Goal: Book appointment/travel/reservation

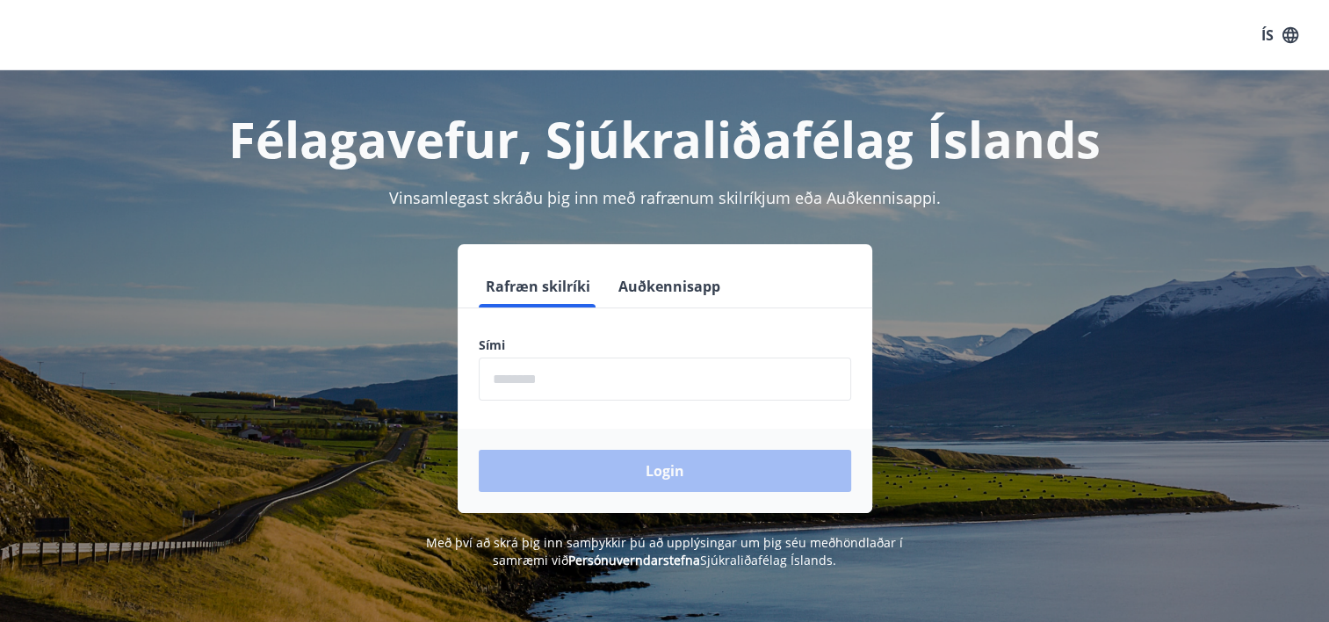
click at [567, 390] on input "phone" at bounding box center [665, 379] width 372 height 43
type input "********"
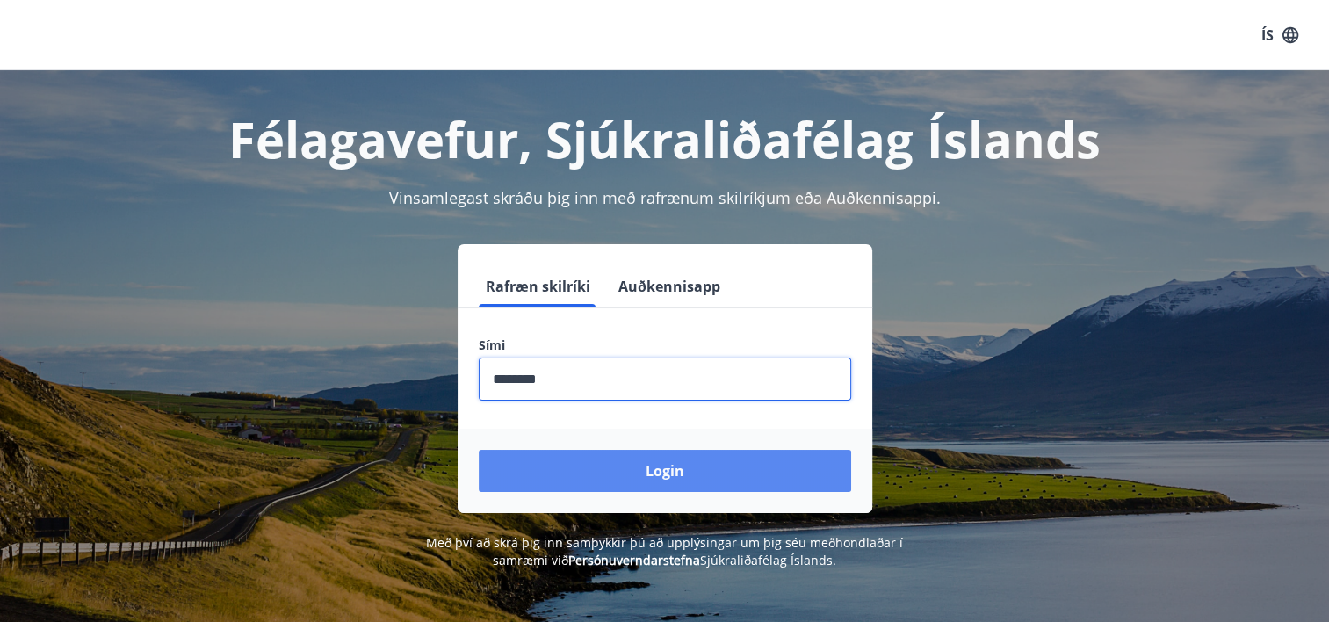
click at [541, 477] on button "Login" at bounding box center [665, 471] width 372 height 42
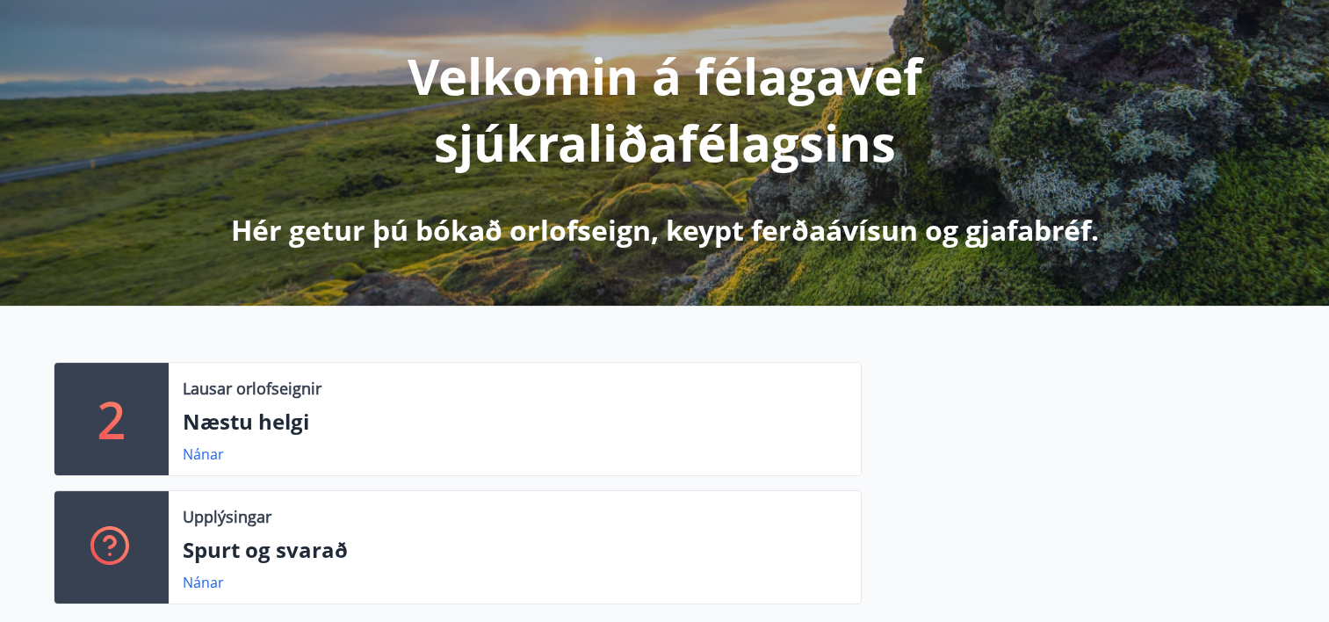
scroll to position [264, 0]
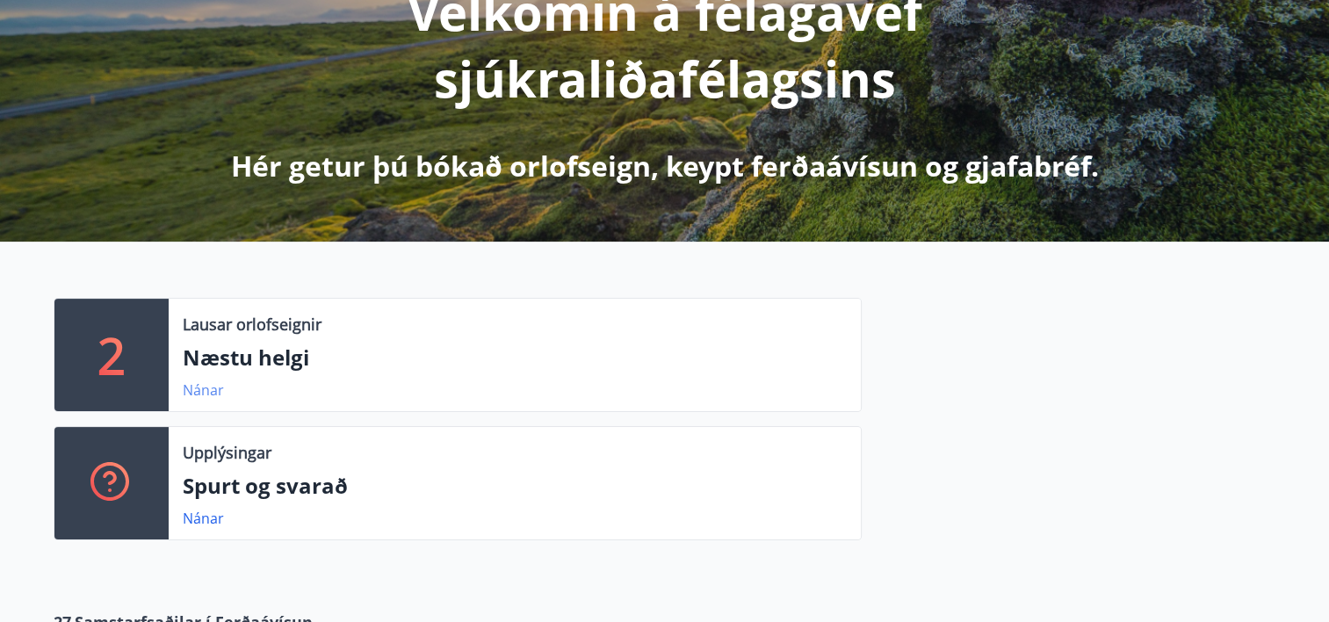
click at [206, 390] on link "Nánar" at bounding box center [203, 389] width 41 height 19
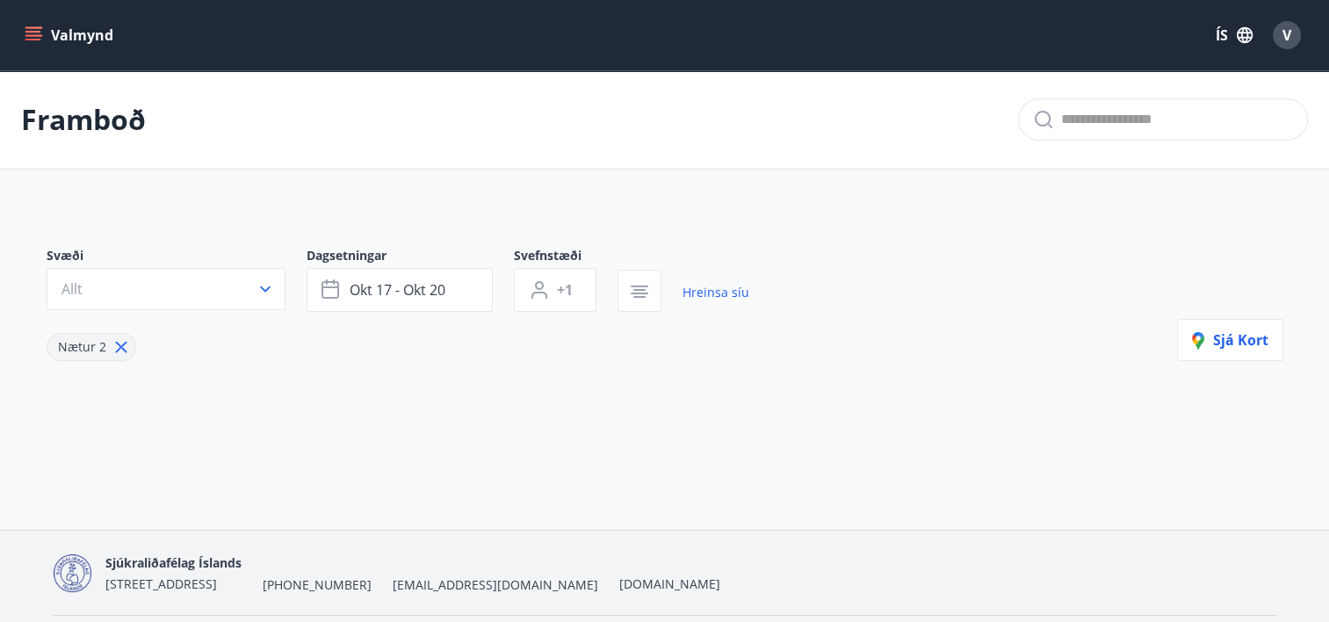
type input "*"
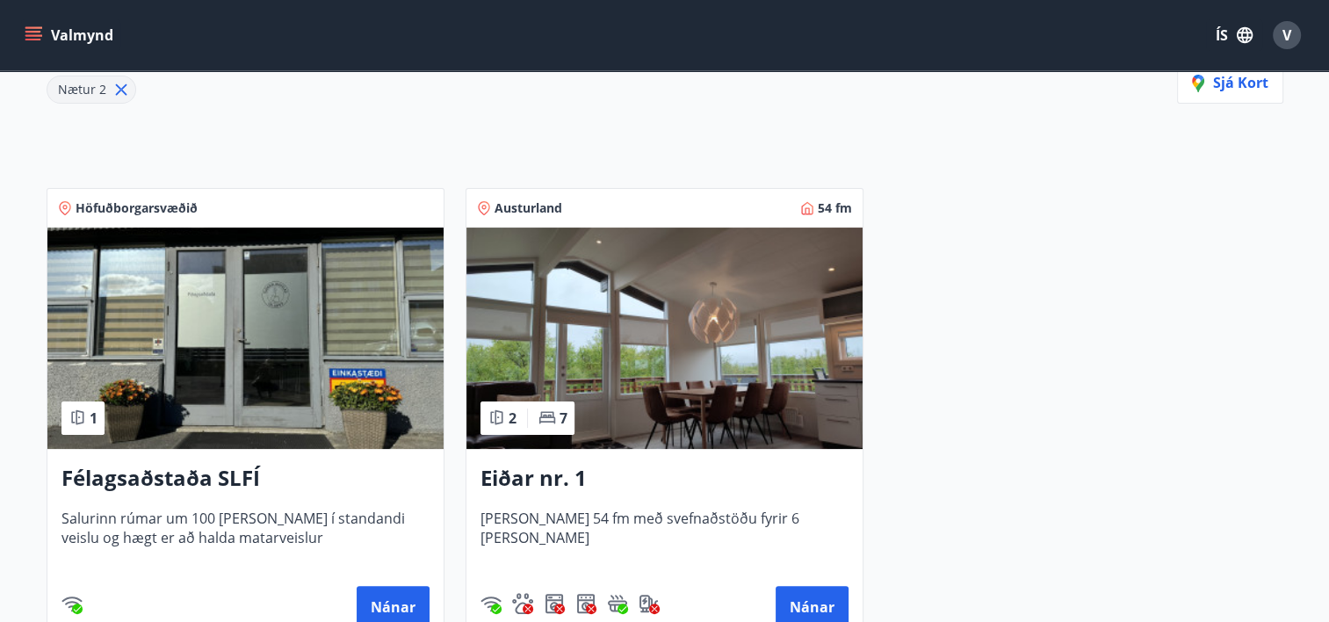
scroll to position [246, 0]
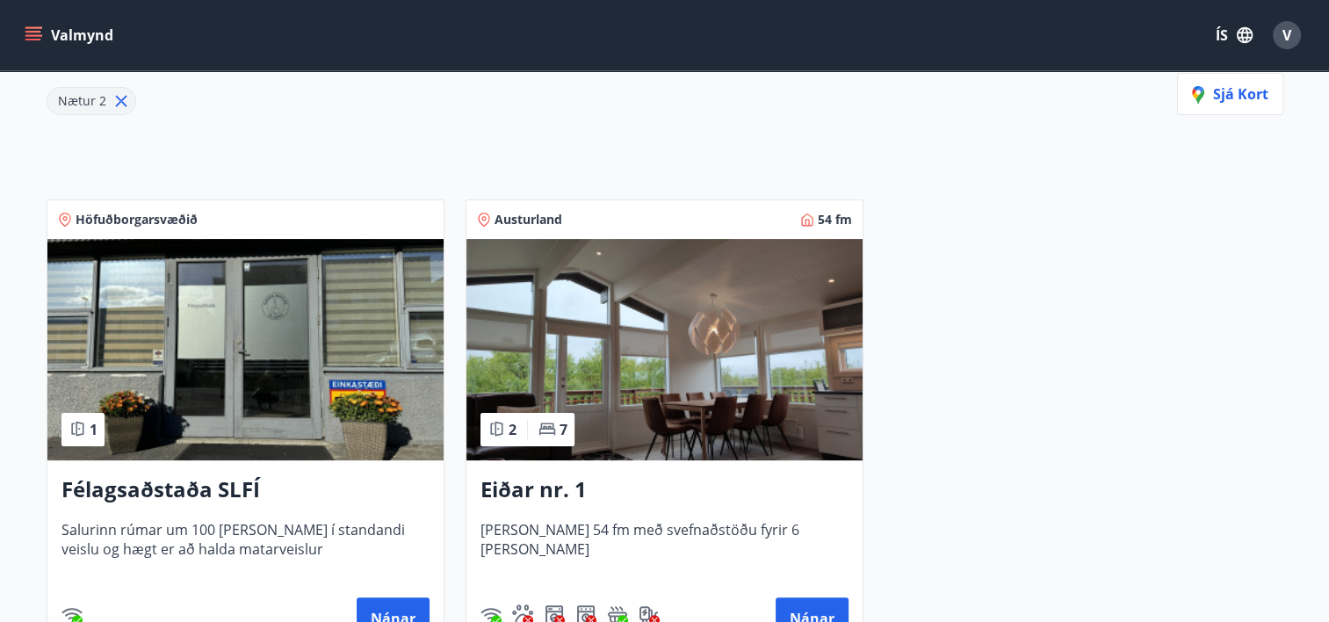
click at [35, 32] on icon "menu" at bounding box center [33, 32] width 16 height 2
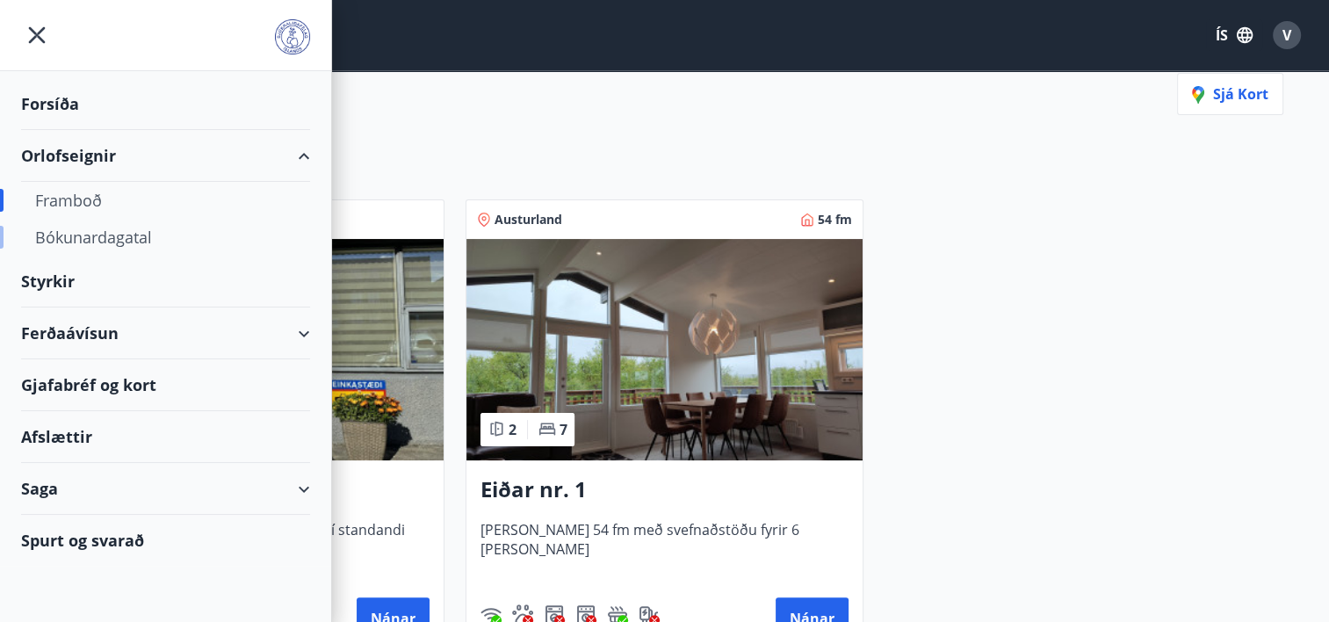
click at [93, 237] on div "Bókunardagatal" at bounding box center [165, 237] width 261 height 37
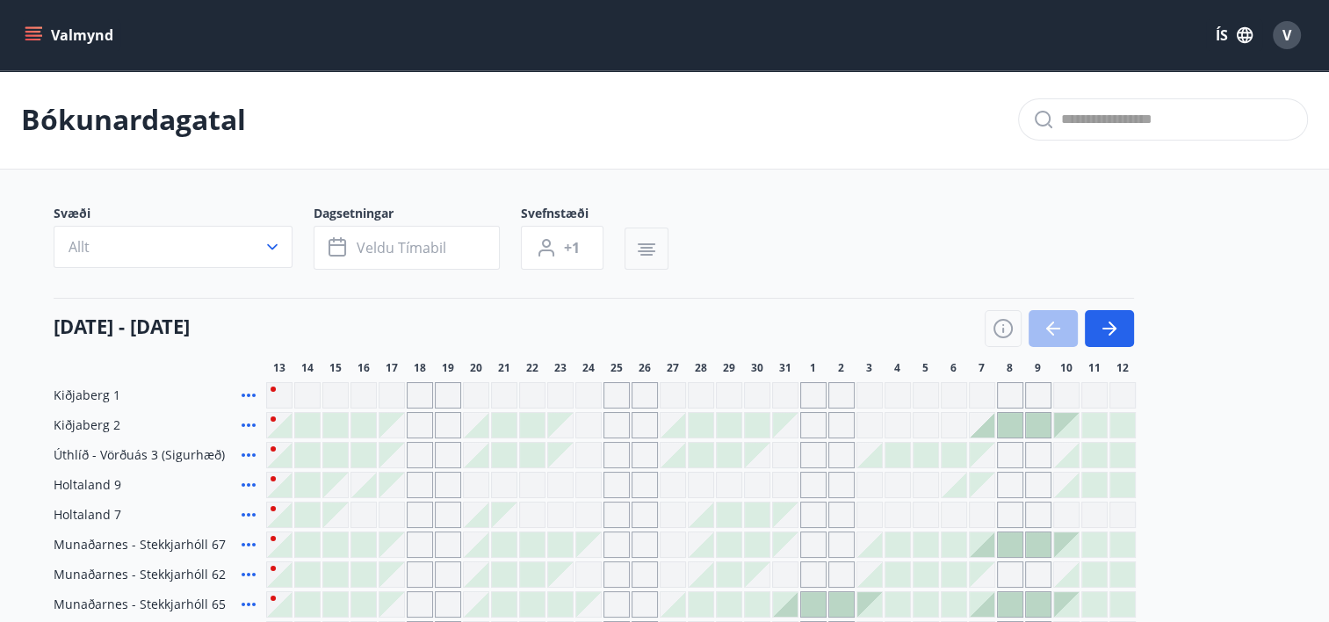
click at [637, 246] on icon "button" at bounding box center [646, 249] width 21 height 21
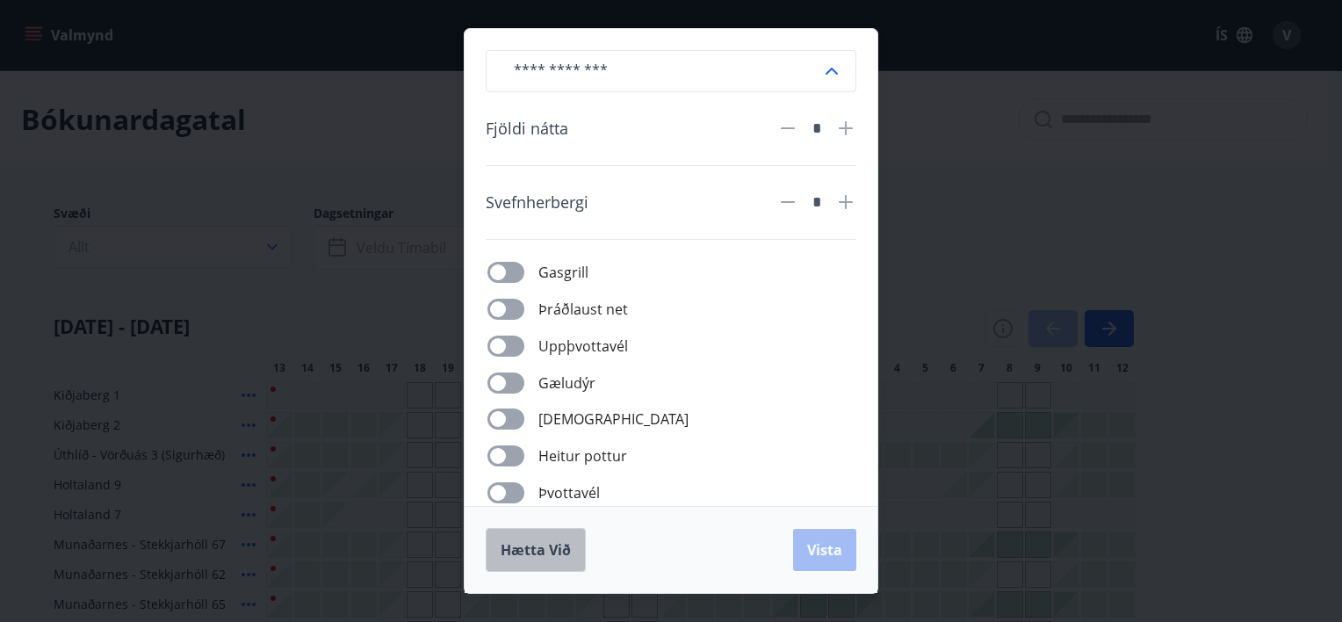
click at [545, 543] on span "Hætta við" at bounding box center [536, 549] width 70 height 19
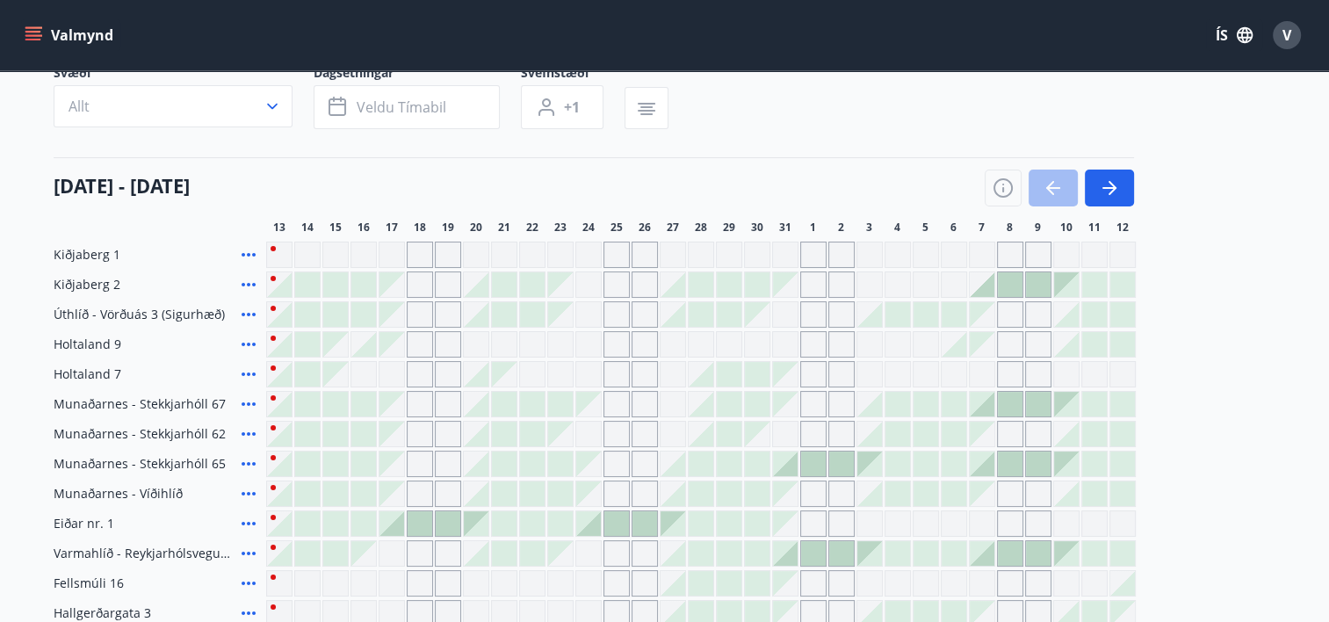
scroll to position [176, 0]
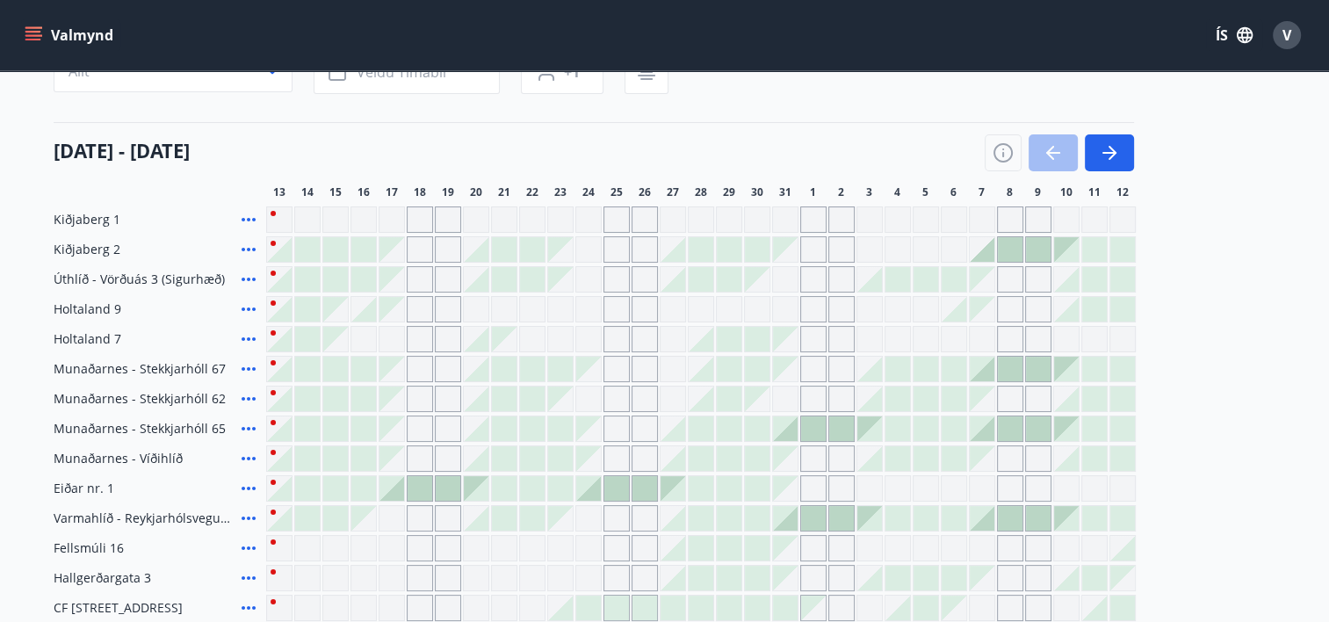
click at [420, 518] on div "Gráir dagar eru ekki bókanlegir" at bounding box center [420, 518] width 26 height 26
click at [427, 481] on div "Kiðjaberg 1 Kiðjaberg 2 Úthlíð - Vörðuás 3 (Sigurhæð) Holtaland 9 Holtaland 7 […" at bounding box center [665, 443] width 1223 height 474
click at [815, 520] on div at bounding box center [813, 518] width 25 height 25
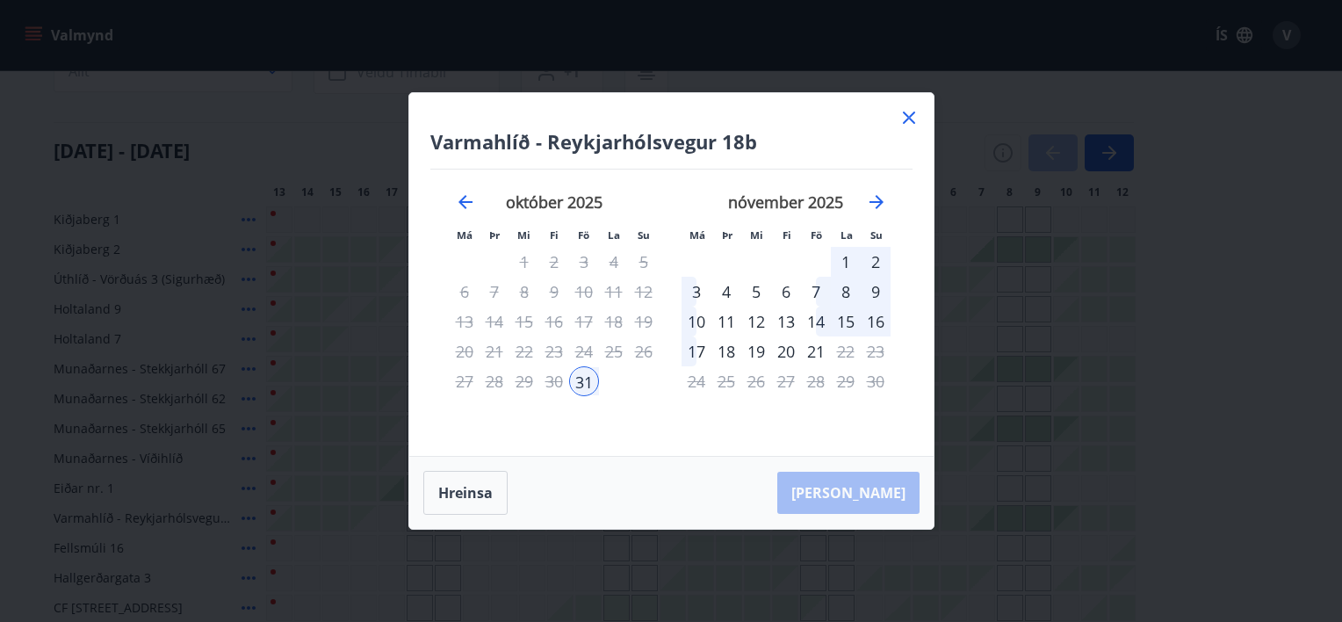
click at [843, 257] on div "1" at bounding box center [846, 262] width 30 height 30
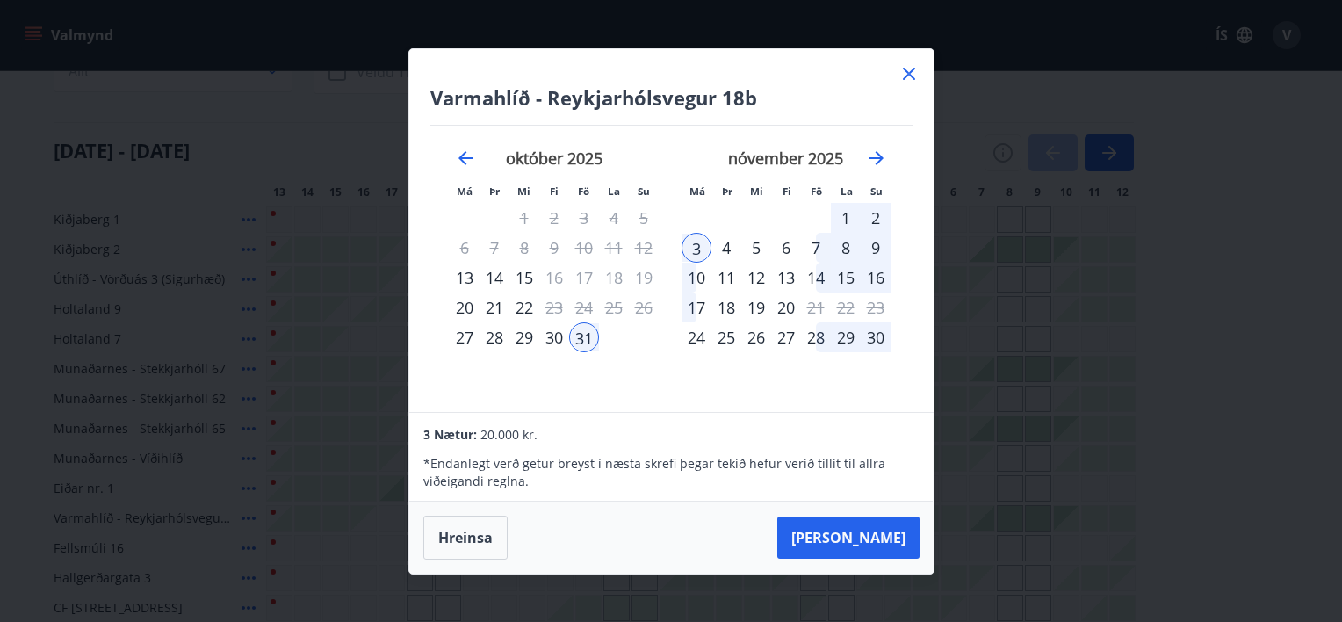
click at [909, 76] on icon at bounding box center [909, 73] width 21 height 21
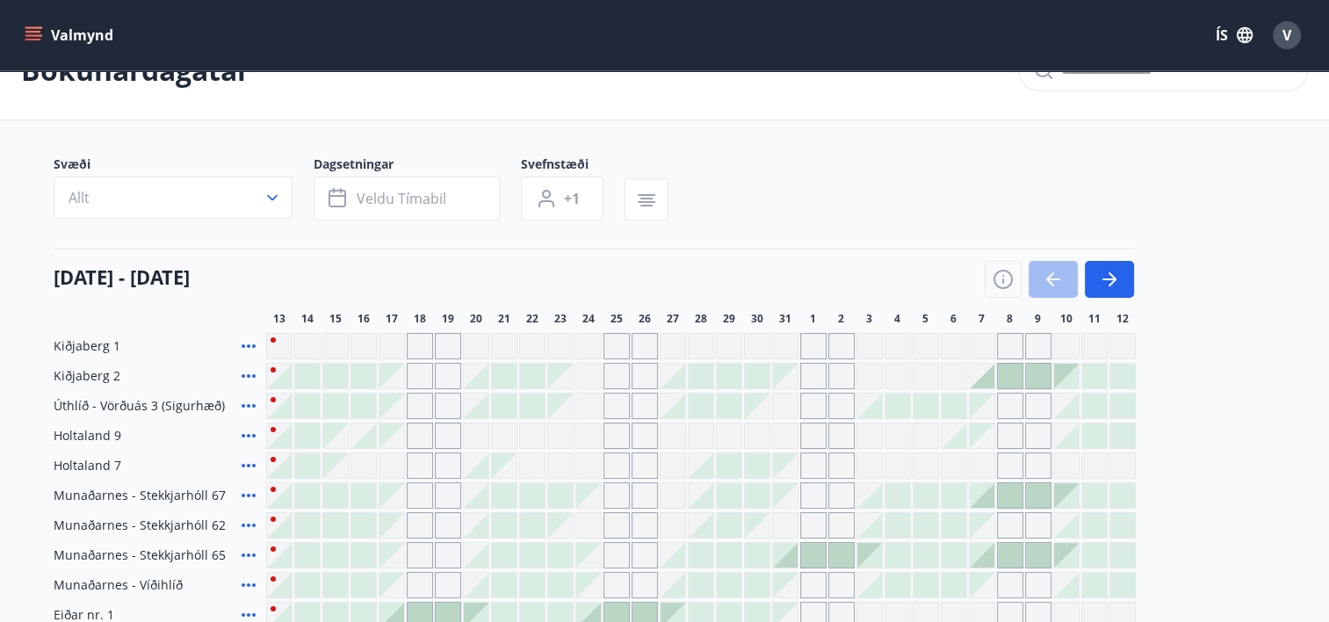
scroll to position [0, 0]
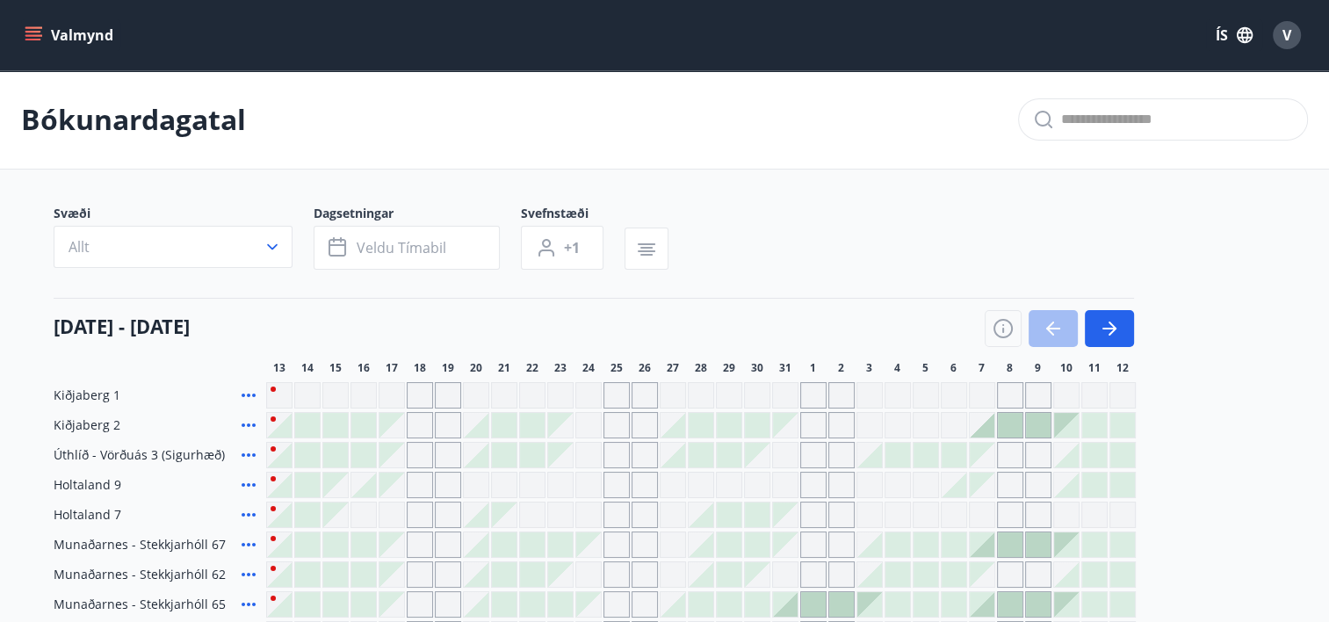
click at [27, 32] on icon "menu" at bounding box center [33, 32] width 16 height 2
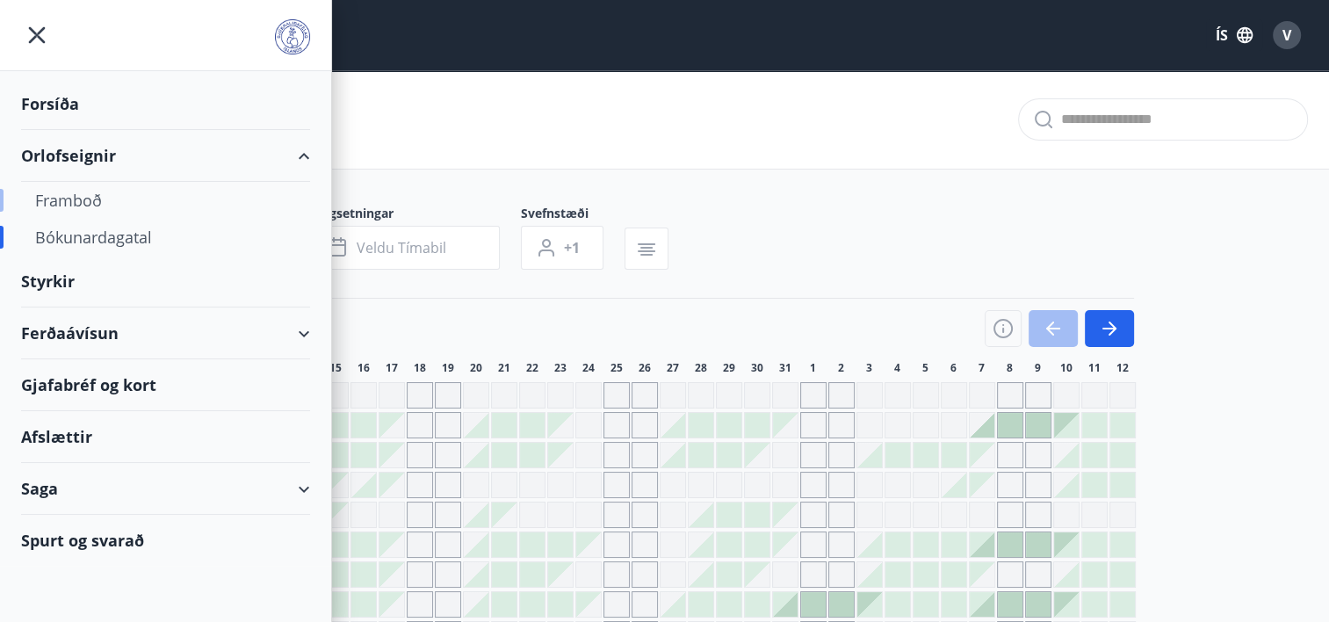
click at [69, 197] on div "Framboð" at bounding box center [165, 200] width 261 height 37
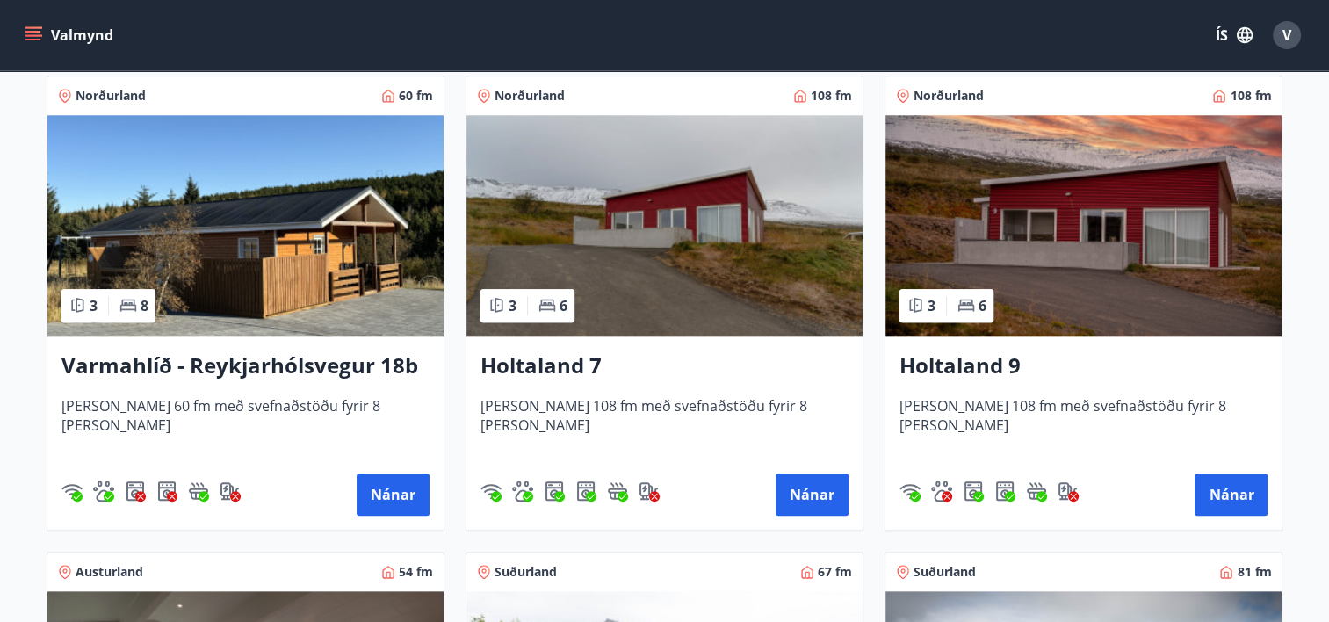
scroll to position [1757, 0]
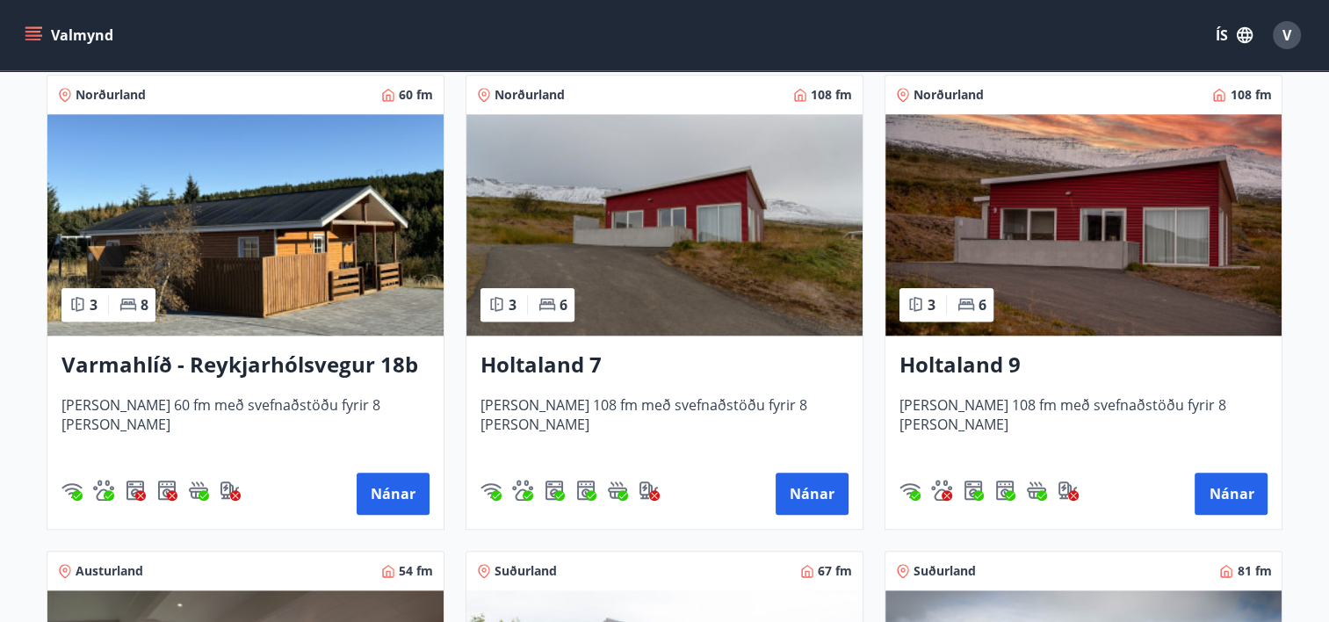
click at [234, 378] on h3 "Varmahlíð - Reykjarhólsvegur 18b" at bounding box center [245, 366] width 368 height 32
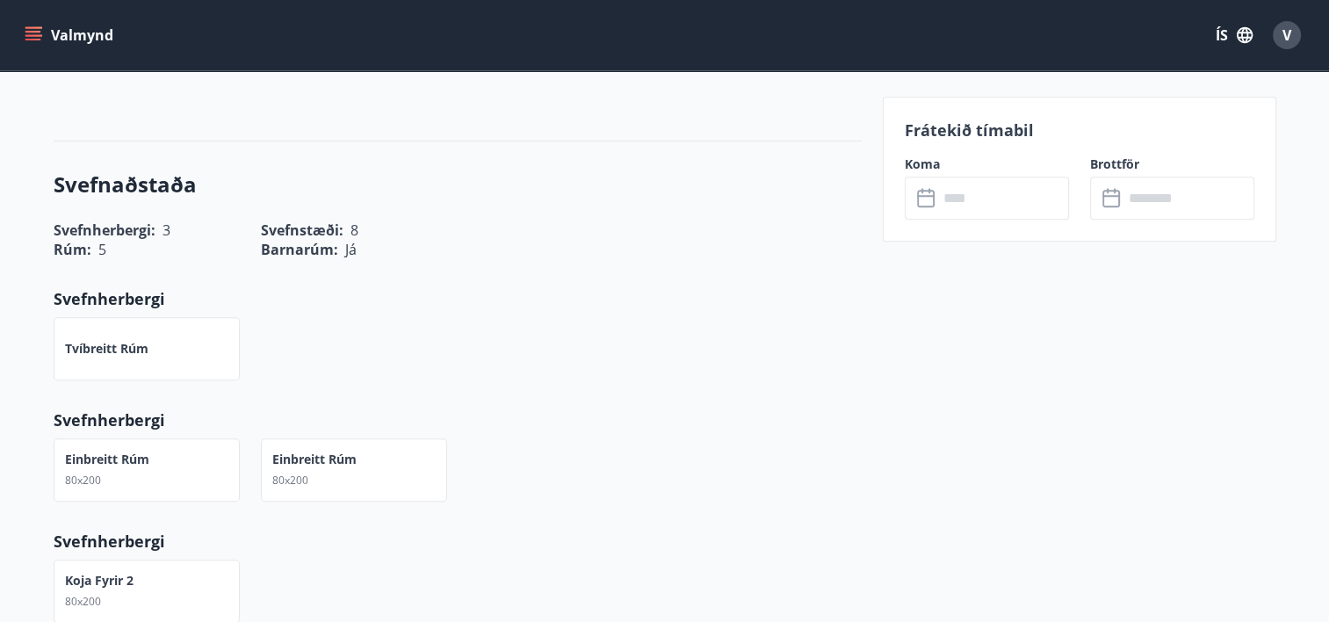
scroll to position [351, 0]
